Goal: Information Seeking & Learning: Check status

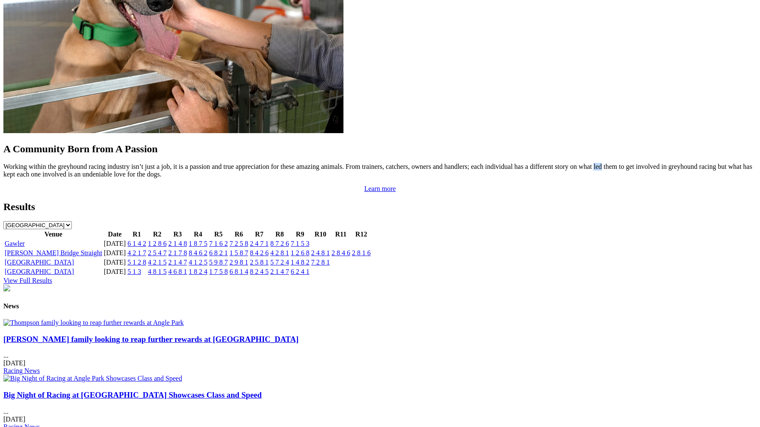
scroll to position [787, 0]
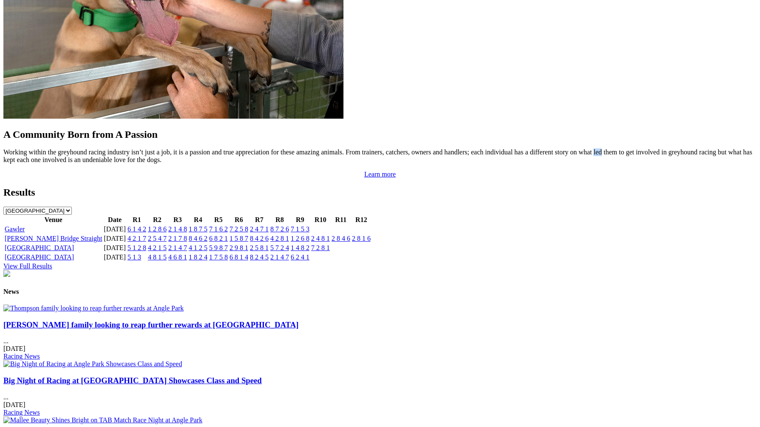
click at [146, 225] on link "6 1 4 2" at bounding box center [137, 228] width 19 height 7
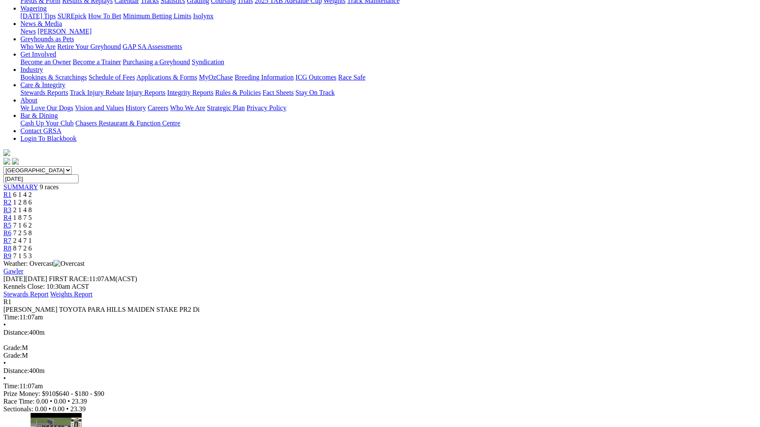
scroll to position [109, 0]
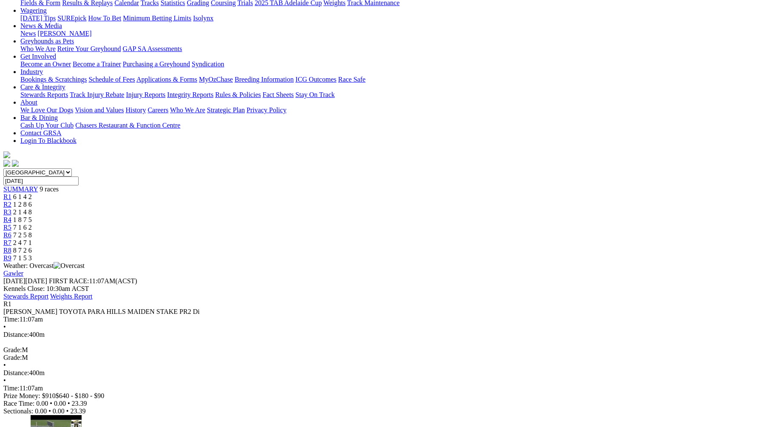
click at [32, 201] on span "1 2 8 6" at bounding box center [22, 204] width 19 height 7
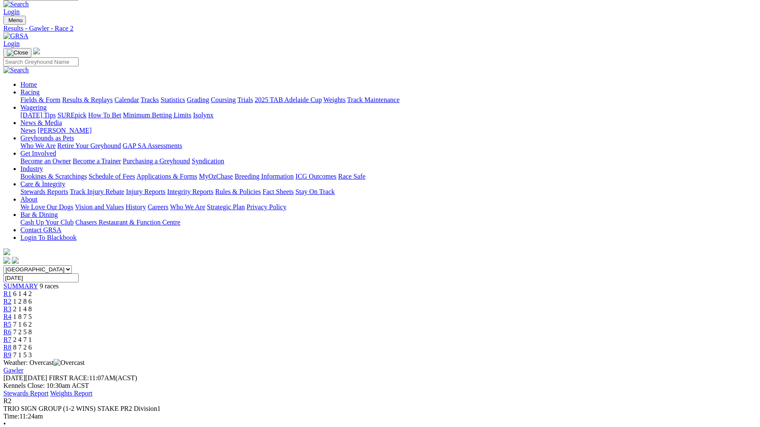
scroll to position [5, 0]
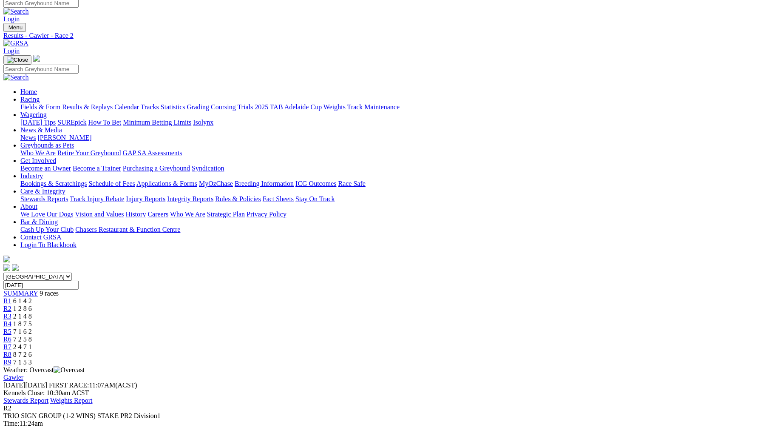
click at [11, 312] on span "R3" at bounding box center [7, 315] width 8 height 7
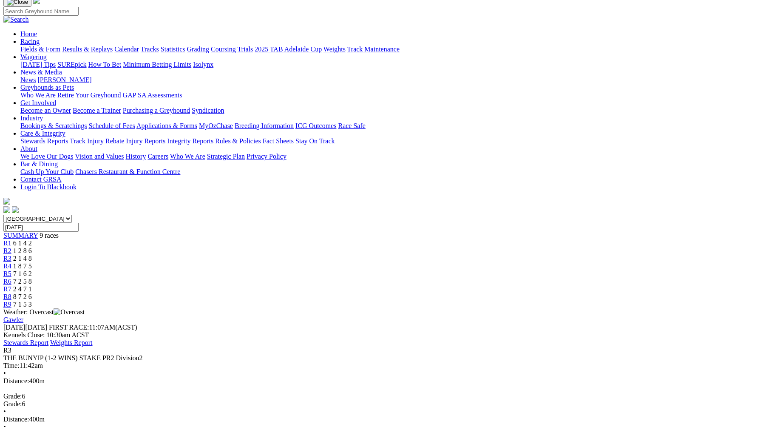
scroll to position [62, 0]
click at [366, 263] on div "R4 1 8 7 5" at bounding box center [379, 267] width 753 height 8
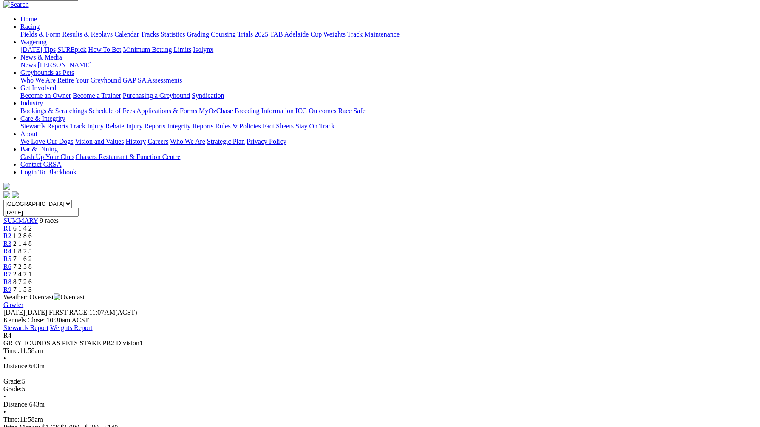
scroll to position [74, 0]
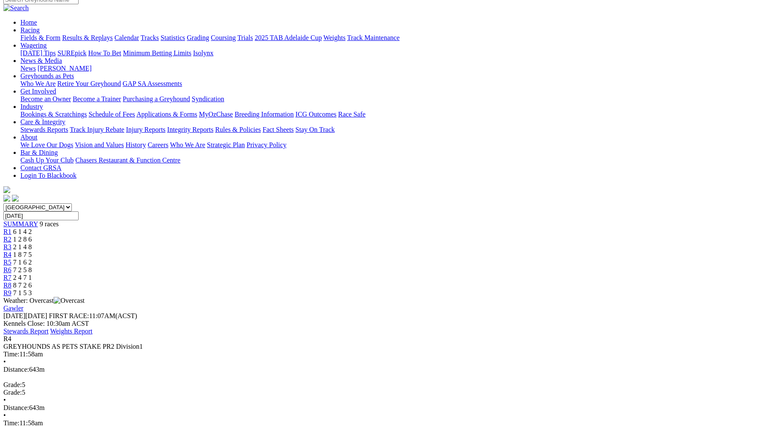
click at [32, 258] on span "7 1 6 2" at bounding box center [22, 261] width 19 height 7
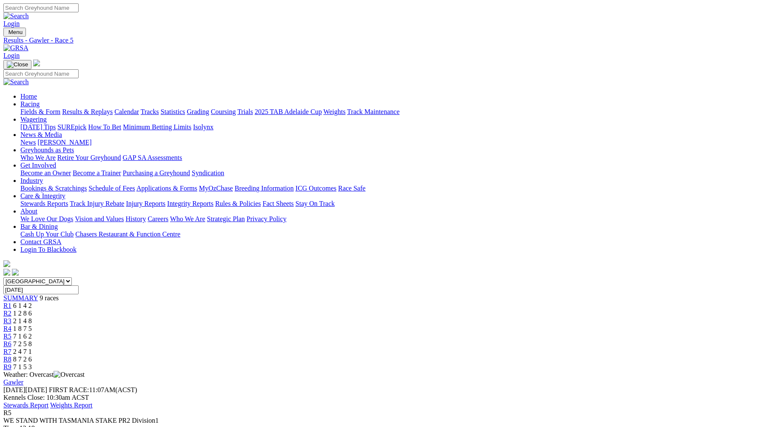
click at [32, 340] on span "7 2 5 8" at bounding box center [22, 343] width 19 height 7
click at [32, 348] on span "2 4 7 1" at bounding box center [22, 351] width 19 height 7
click at [32, 355] on span "8 7 2 6" at bounding box center [22, 358] width 19 height 7
click at [625, 363] on div "R9 7 1 5 3" at bounding box center [379, 367] width 753 height 8
drag, startPoint x: 0, startPoint y: 0, endPoint x: 711, endPoint y: 108, distance: 718.9
